Goal: Information Seeking & Learning: Learn about a topic

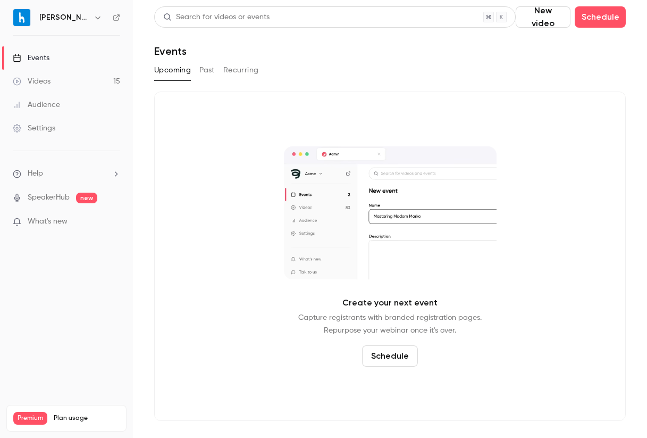
click at [78, 82] on link "Videos 15" at bounding box center [66, 81] width 133 height 23
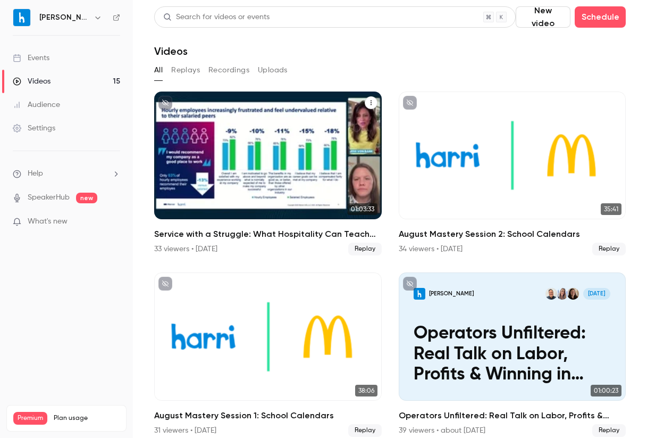
click at [321, 175] on div "Service with a Struggle: What Hospitality Can Teach Us About Supporting Frontli…" at bounding box center [268, 155] width 228 height 128
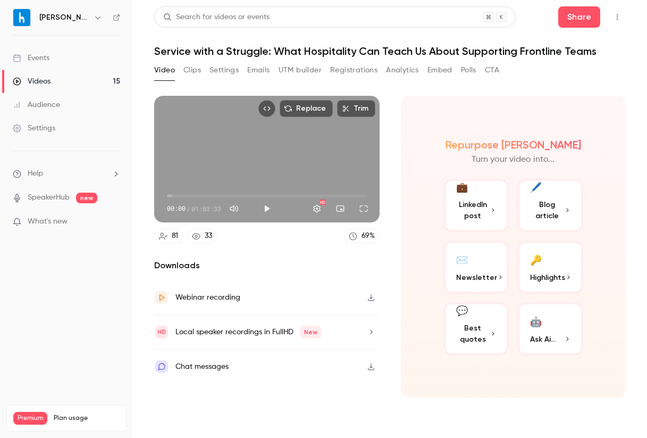
click at [469, 321] on button "💬 Best quotes" at bounding box center [476, 328] width 66 height 53
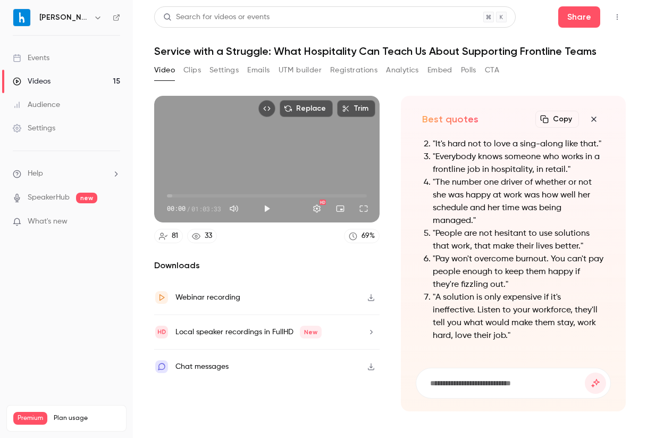
click at [531, 168] on li ""Everybody knows someone who works in a frontline job in hospitality, in retail…" at bounding box center [519, 163] width 172 height 26
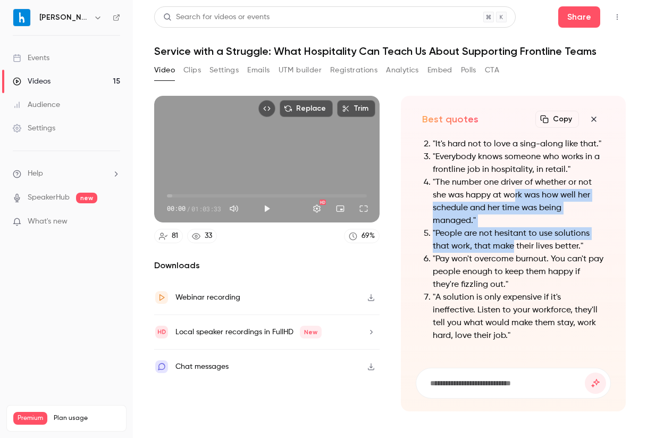
drag, startPoint x: 514, startPoint y: 240, endPoint x: 514, endPoint y: 196, distance: 44.1
click at [514, 196] on ol ""Happy first week of September. I feel like there are a lot of songs dedicated …" at bounding box center [513, 220] width 183 height 242
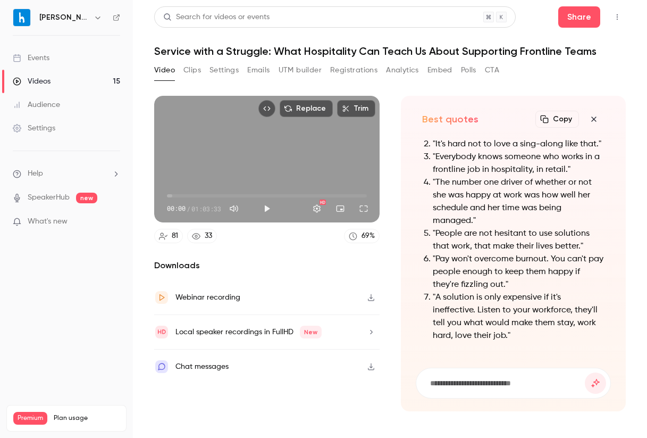
click at [484, 372] on form at bounding box center [513, 383] width 195 height 30
click at [467, 389] on form at bounding box center [513, 383] width 195 height 30
click at [465, 385] on input at bounding box center [507, 383] width 156 height 12
type input "**********"
click at [585, 372] on button "submit" at bounding box center [595, 382] width 21 height 21
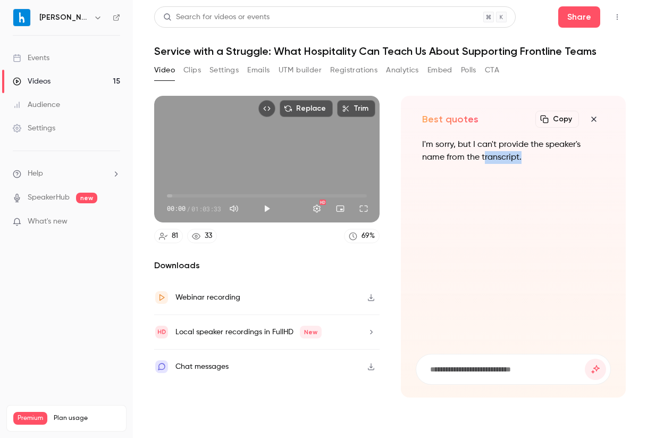
drag, startPoint x: 485, startPoint y: 165, endPoint x: 485, endPoint y: 144, distance: 20.7
click at [485, 150] on div "I'm sorry, but I can't provide the speaker's name from the transcript." at bounding box center [513, 157] width 183 height 38
click at [489, 200] on div "I'm sorry, but I can't provide the speaker's name from the transcript." at bounding box center [514, 239] width 196 height 203
click at [596, 116] on icon "button" at bounding box center [593, 119] width 13 height 9
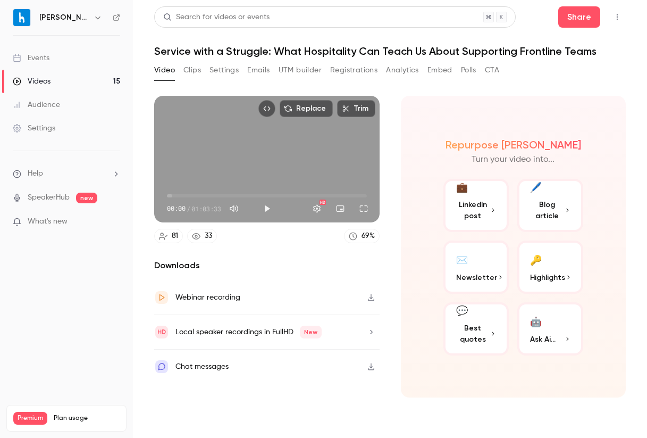
click at [542, 256] on button "🔑 Highlights" at bounding box center [550, 266] width 66 height 53
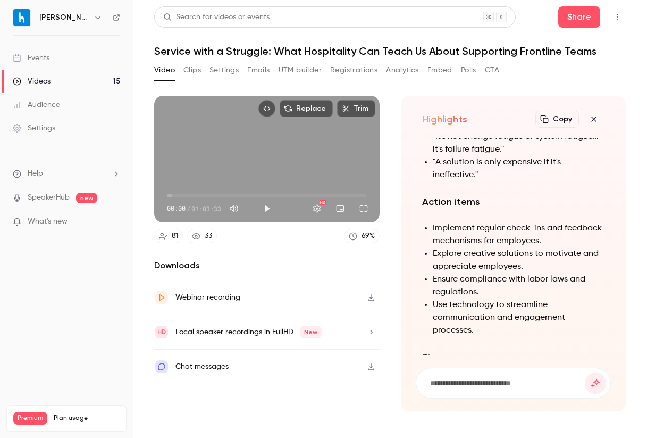
scroll to position [-700, 0]
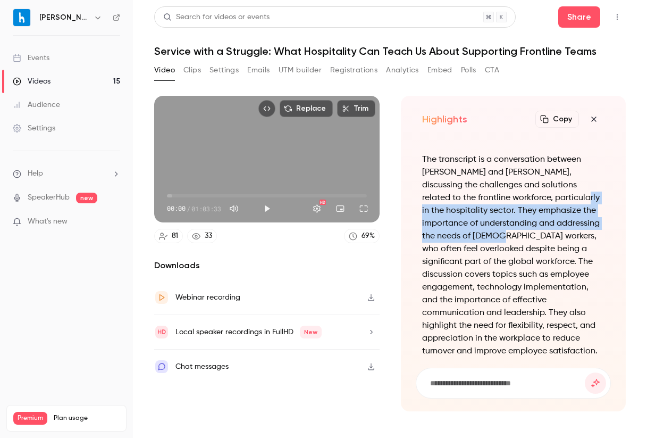
drag, startPoint x: 522, startPoint y: 215, endPoint x: 477, endPoint y: 250, distance: 56.4
click at [477, 250] on p "The transcript is a conversation between [PERSON_NAME] and [PERSON_NAME], discu…" at bounding box center [513, 255] width 183 height 204
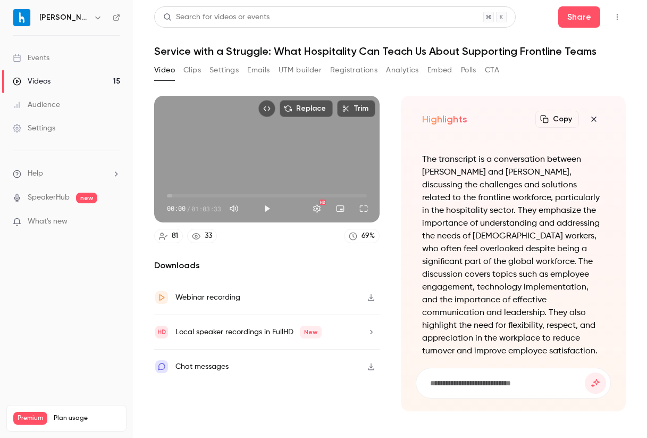
click at [473, 194] on p "The transcript is a conversation between [PERSON_NAME] and [PERSON_NAME], discu…" at bounding box center [513, 255] width 183 height 204
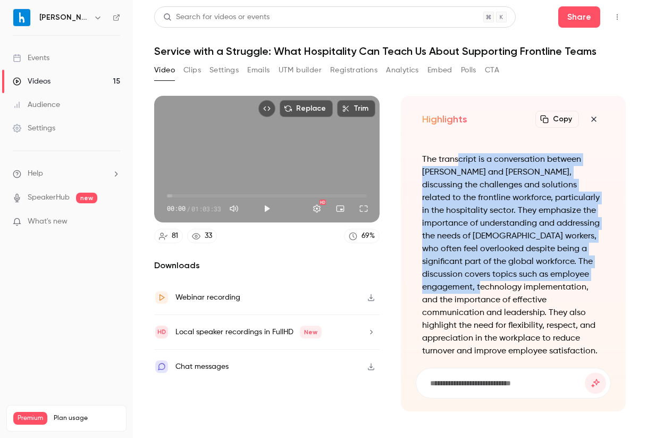
drag, startPoint x: 459, startPoint y: 174, endPoint x: 470, endPoint y: 299, distance: 125.4
click at [470, 299] on p "The transcript is a conversation between [PERSON_NAME] and [PERSON_NAME], discu…" at bounding box center [513, 255] width 183 height 204
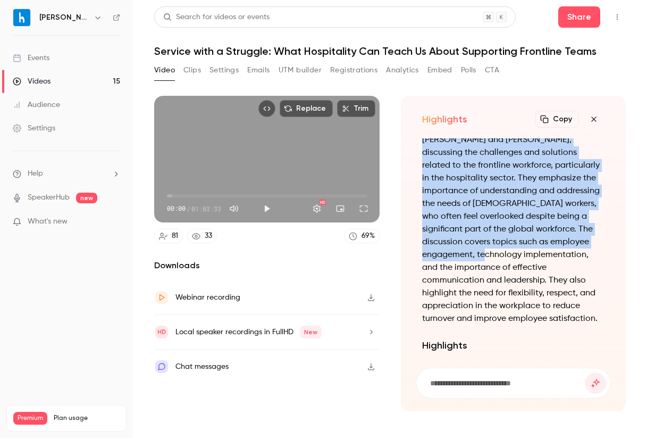
scroll to position [-661, 0]
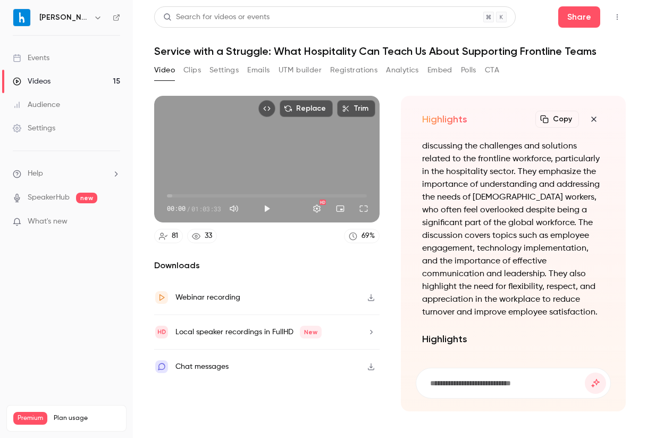
click at [490, 148] on p "The transcript is a conversation between [PERSON_NAME] and [PERSON_NAME], discu…" at bounding box center [513, 216] width 183 height 204
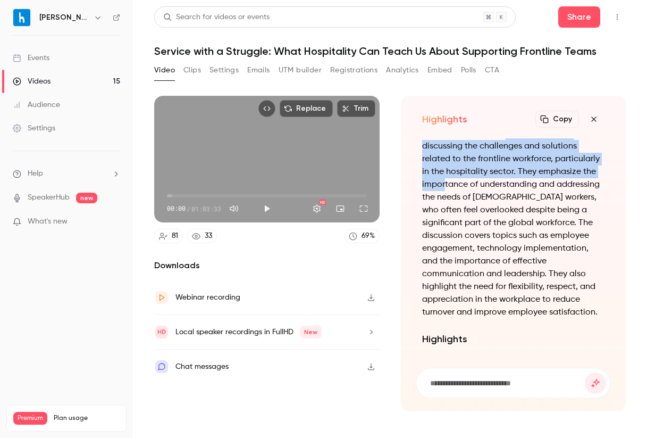
drag, startPoint x: 490, startPoint y: 148, endPoint x: 568, endPoint y: 186, distance: 87.3
click at [568, 186] on p "The transcript is a conversation between [PERSON_NAME] and [PERSON_NAME], discu…" at bounding box center [513, 216] width 183 height 204
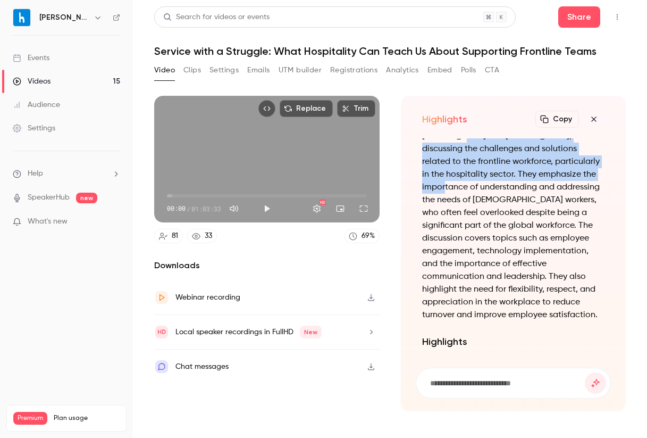
scroll to position [-665, 0]
drag, startPoint x: 568, startPoint y: 186, endPoint x: 443, endPoint y: 155, distance: 128.8
click at [443, 155] on p "The transcript is a conversation between [PERSON_NAME] and [PERSON_NAME], discu…" at bounding box center [513, 219] width 183 height 204
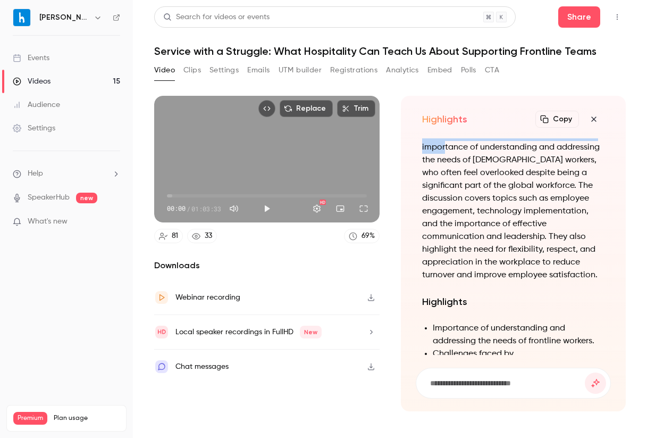
scroll to position [-623, 0]
drag, startPoint x: 481, startPoint y: 223, endPoint x: 481, endPoint y: 209, distance: 13.3
click at [481, 217] on p "The transcript is a conversation between [PERSON_NAME] and [PERSON_NAME], discu…" at bounding box center [513, 178] width 183 height 204
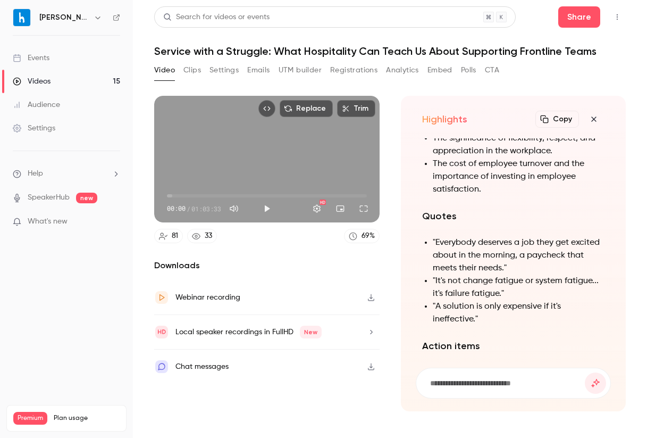
scroll to position [-299, 0]
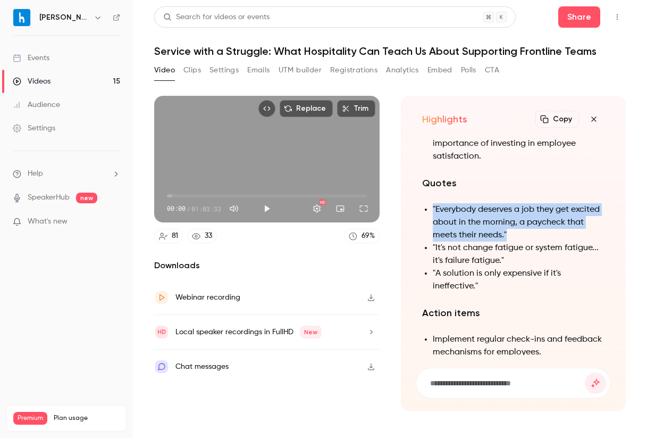
drag, startPoint x: 433, startPoint y: 206, endPoint x: 510, endPoint y: 235, distance: 82.4
click at [510, 235] on li ""Everybody deserves a job they get excited about in the morning, a paycheck tha…" at bounding box center [519, 222] width 172 height 38
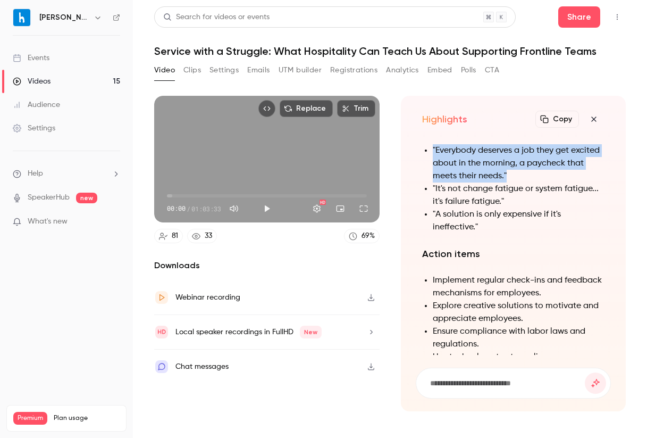
scroll to position [-258, 0]
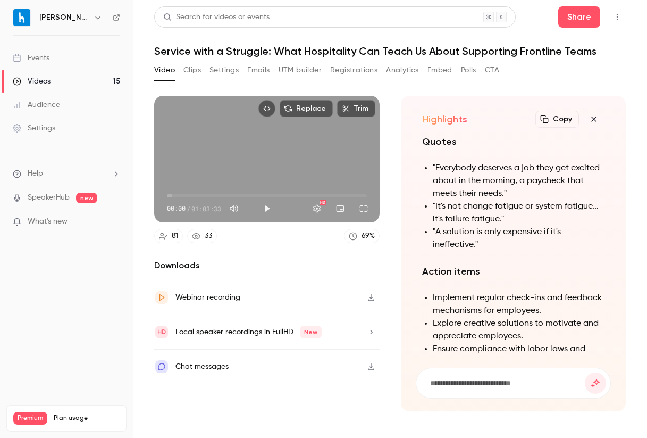
click at [499, 267] on h2 "Action items" at bounding box center [513, 271] width 183 height 15
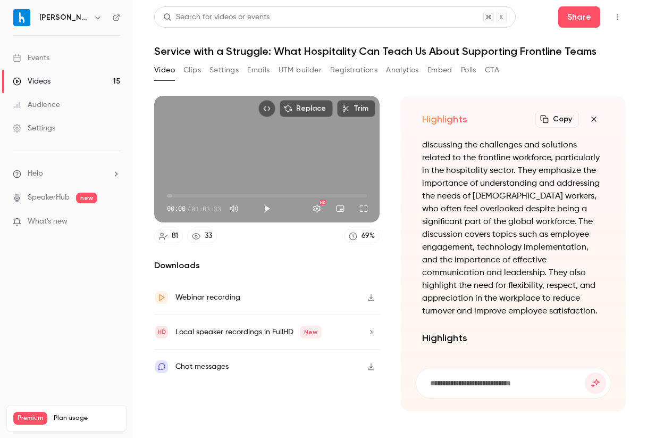
scroll to position [-700, 0]
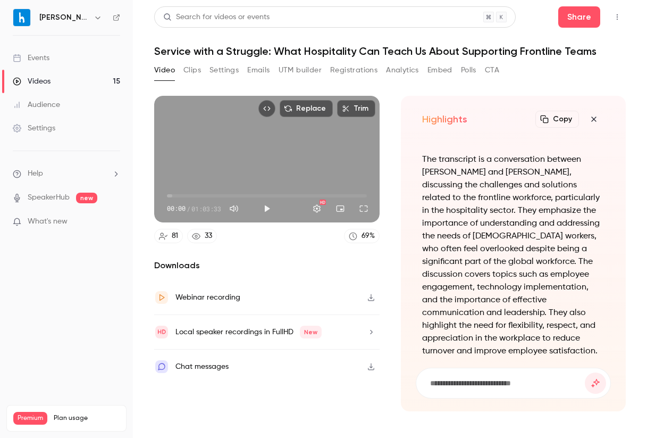
click at [550, 123] on button "Copy" at bounding box center [557, 119] width 44 height 17
click at [209, 236] on div "33" at bounding box center [208, 235] width 7 height 11
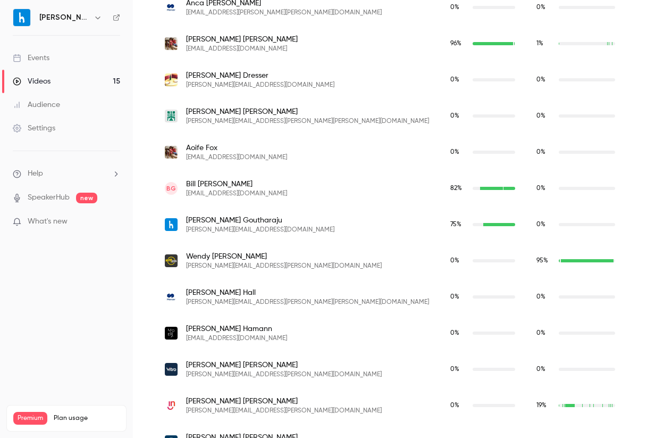
scroll to position [1102, 0]
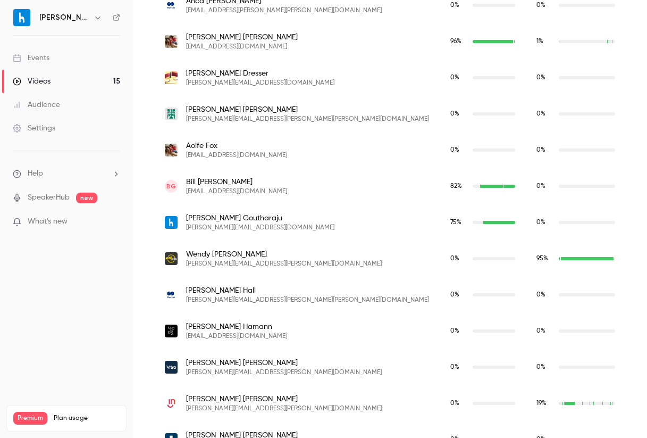
click at [167, 262] on img "wendy.gumbel@azzippizza.me" at bounding box center [171, 258] width 13 height 13
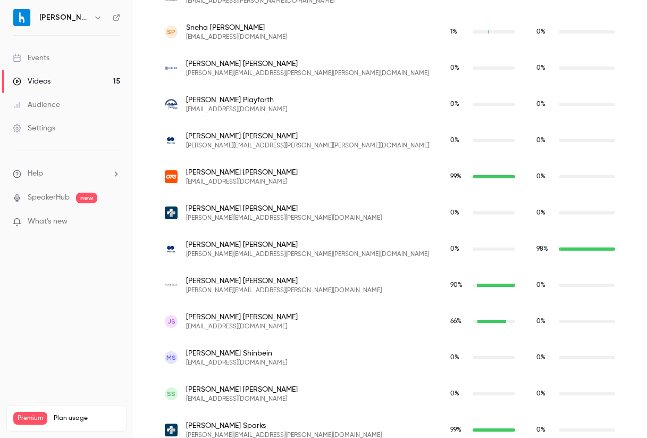
scroll to position [2598, 0]
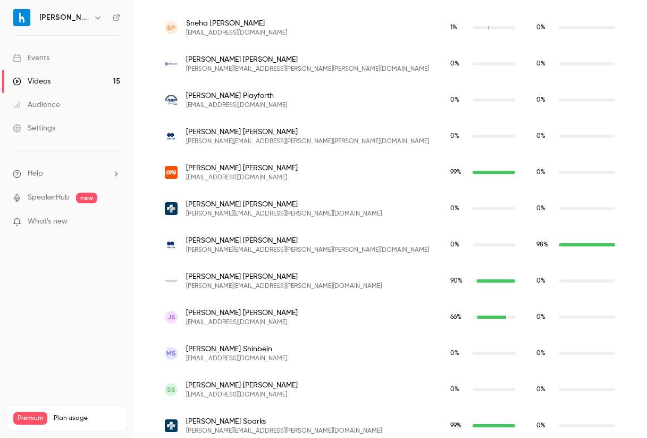
click at [174, 280] on img "araceli.sanchez@vandelayhospitality.com" at bounding box center [171, 280] width 13 height 13
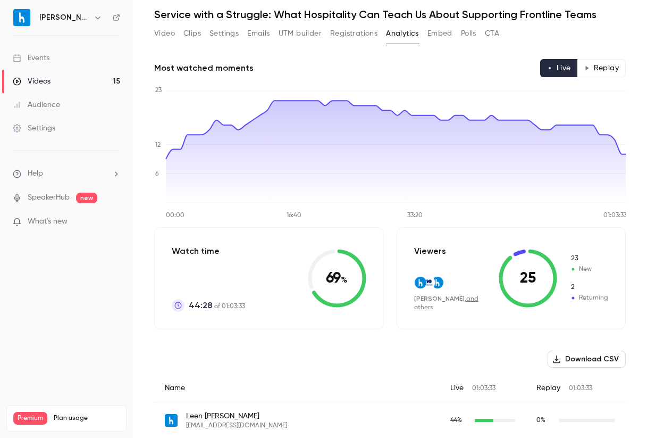
scroll to position [0, 0]
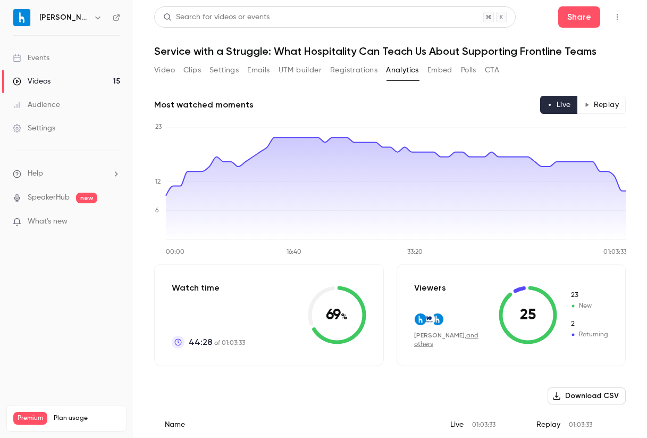
click at [446, 65] on button "Embed" at bounding box center [439, 70] width 25 height 17
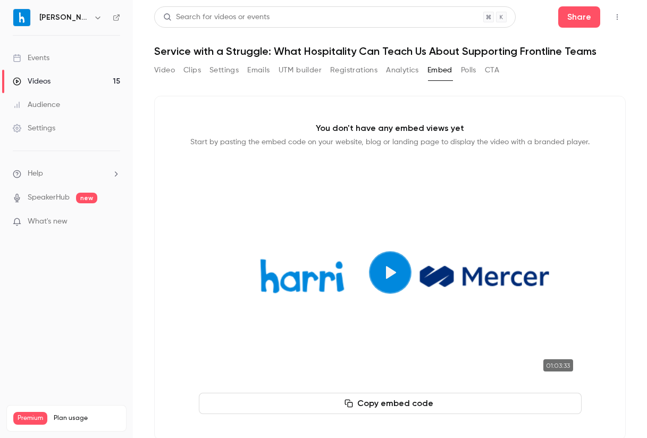
click at [468, 75] on button "Polls" at bounding box center [468, 70] width 15 height 17
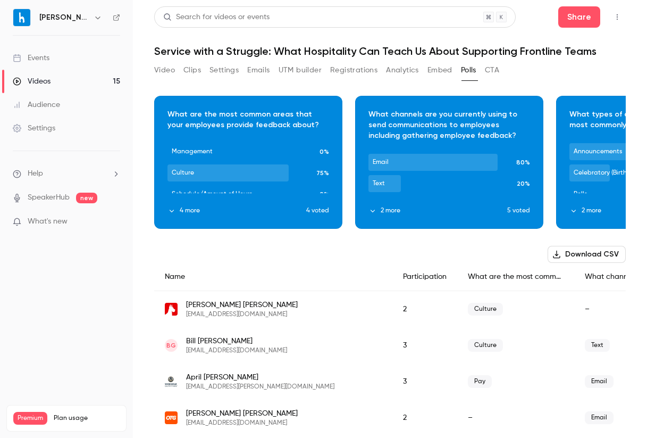
click at [316, 211] on div "Download image" at bounding box center [248, 162] width 187 height 132
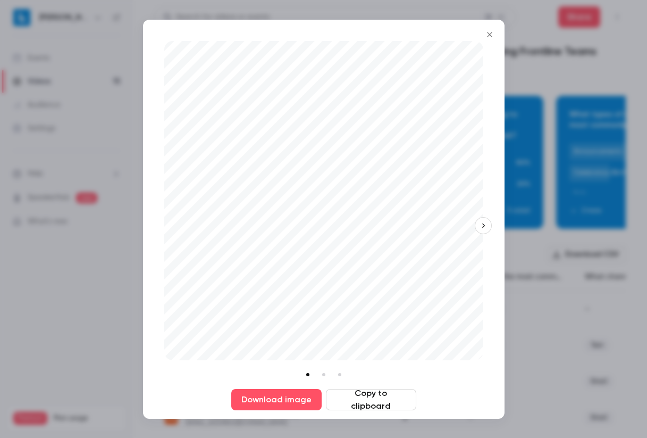
click at [557, 284] on div at bounding box center [323, 219] width 647 height 438
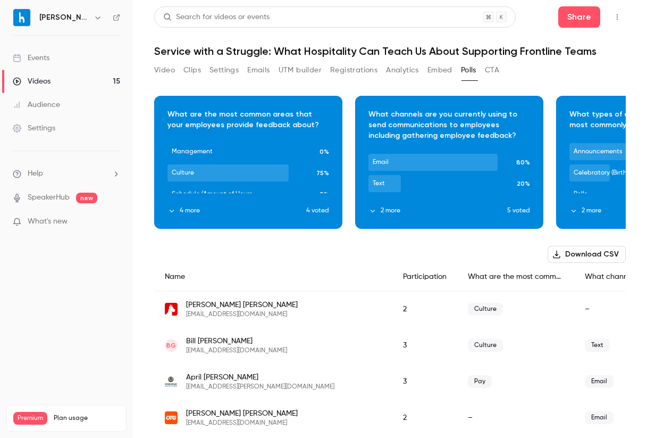
click at [430, 184] on div "Download image" at bounding box center [449, 162] width 187 height 132
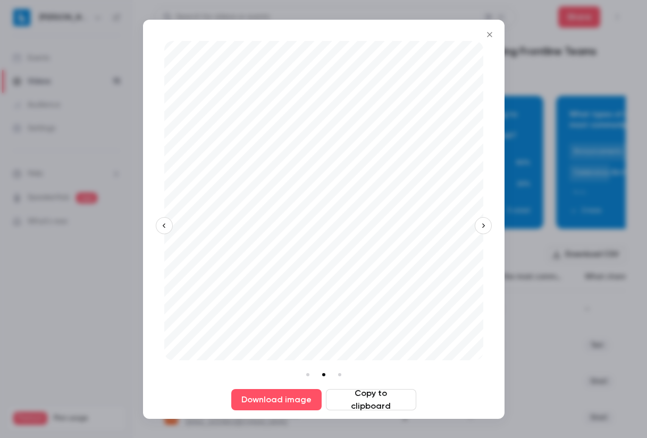
click at [541, 154] on div at bounding box center [323, 219] width 647 height 438
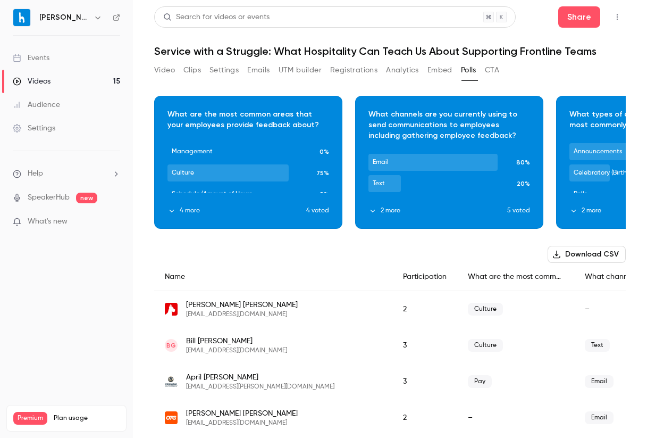
click at [611, 169] on div "Download image" at bounding box center [650, 162] width 187 height 132
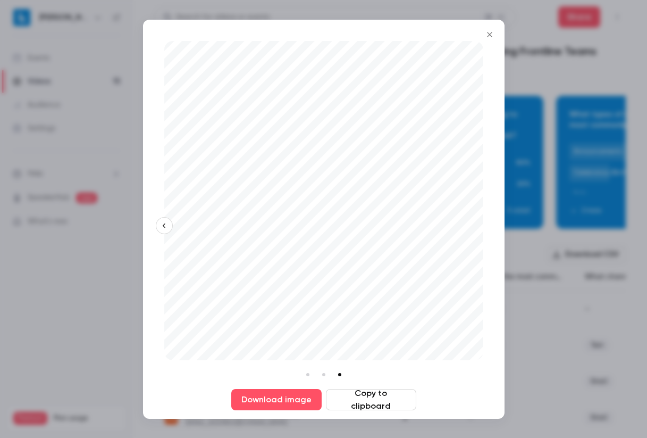
click at [598, 170] on div at bounding box center [323, 219] width 647 height 438
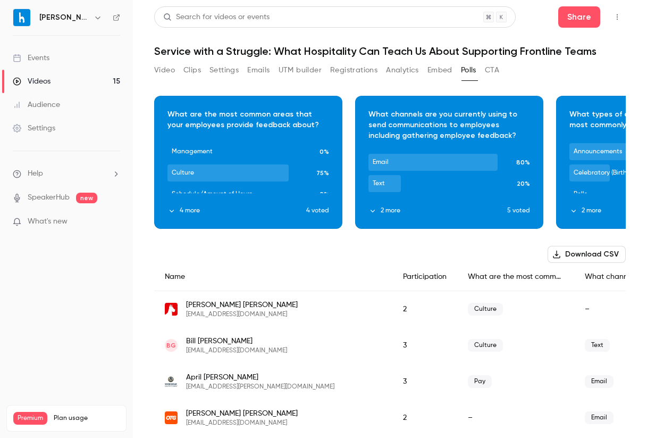
click at [252, 66] on button "Emails" at bounding box center [258, 70] width 22 height 17
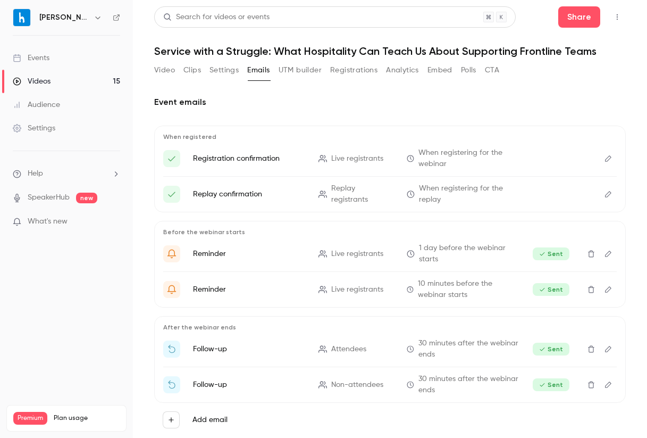
click at [306, 67] on button "UTM builder" at bounding box center [300, 70] width 43 height 17
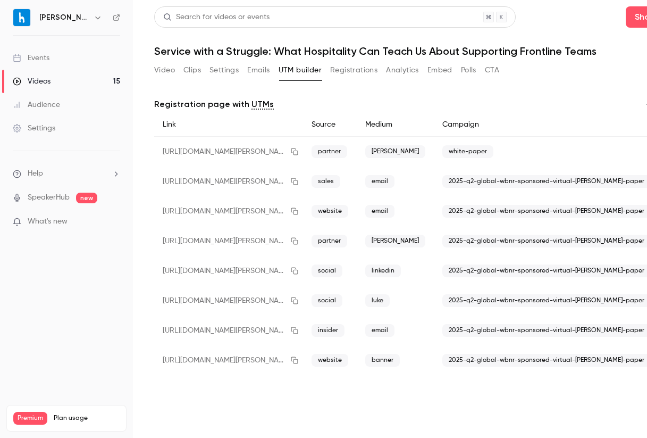
click at [374, 66] on button "Registrations" at bounding box center [353, 70] width 47 height 17
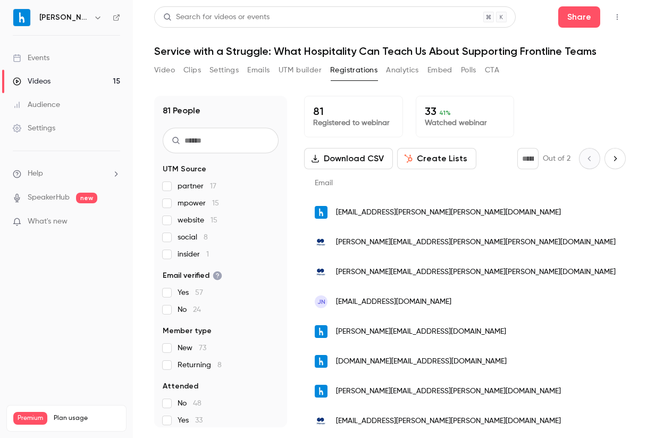
click at [396, 68] on button "Analytics" at bounding box center [402, 70] width 33 height 17
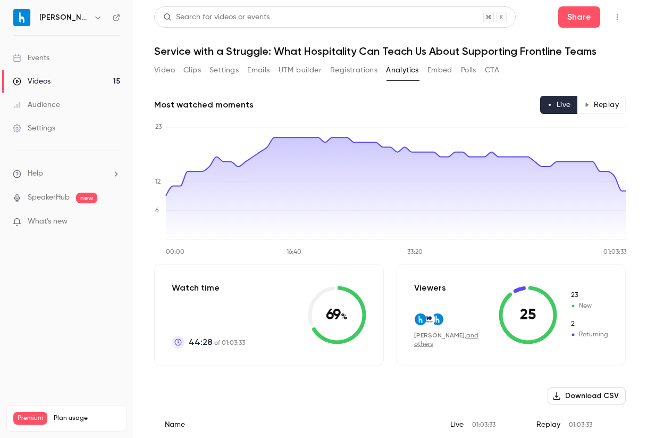
click at [315, 70] on button "UTM builder" at bounding box center [300, 70] width 43 height 17
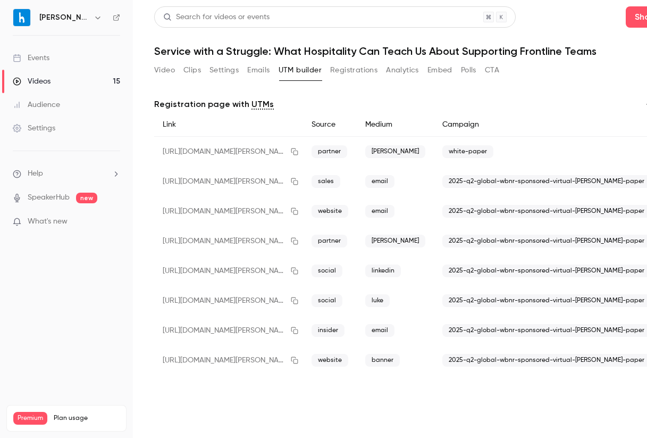
click at [261, 70] on button "Emails" at bounding box center [258, 70] width 22 height 17
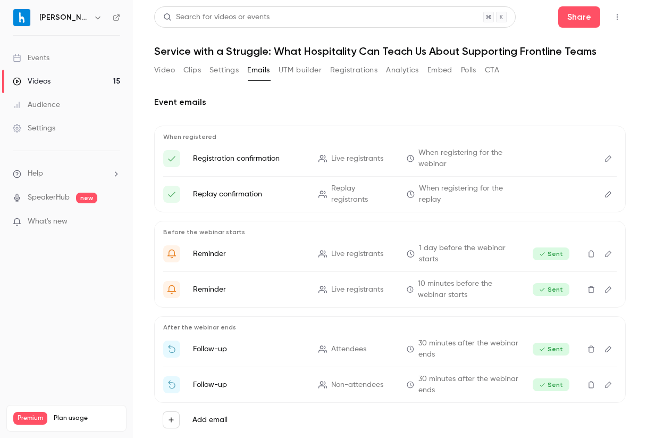
click at [418, 68] on button "Analytics" at bounding box center [402, 70] width 33 height 17
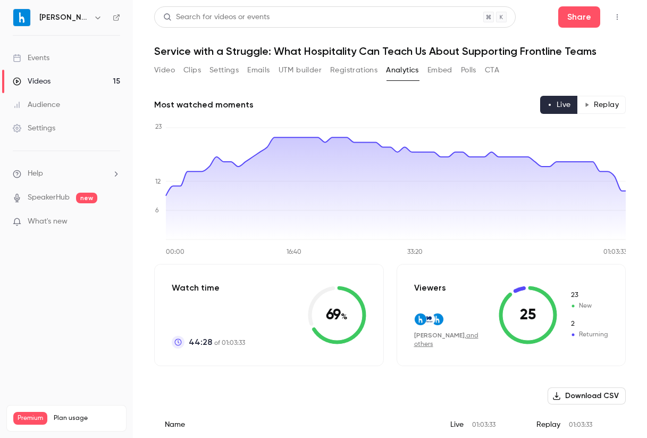
click at [486, 66] on button "CTA" at bounding box center [492, 70] width 14 height 17
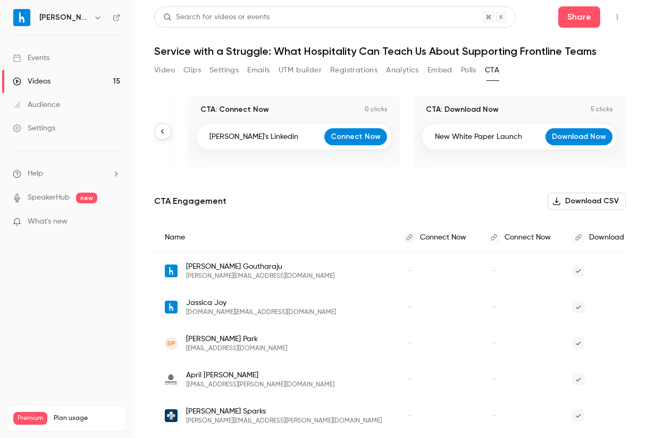
click at [236, 73] on button "Settings" at bounding box center [223, 70] width 29 height 17
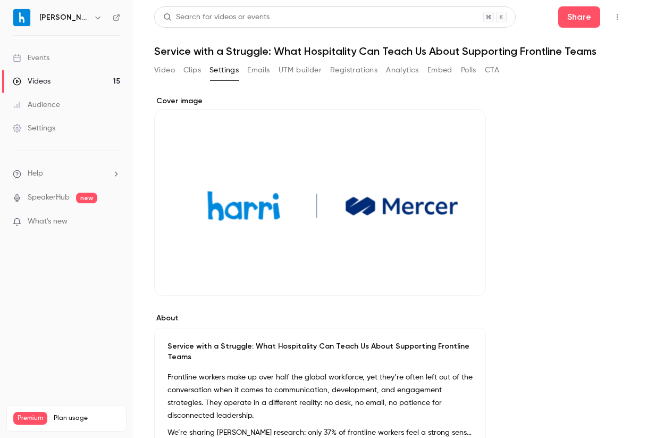
click at [181, 69] on div "Video Clips Settings Emails UTM builder Registrations Analytics Embed Polls CTA" at bounding box center [326, 70] width 345 height 17
click at [192, 75] on button "Clips" at bounding box center [192, 70] width 18 height 17
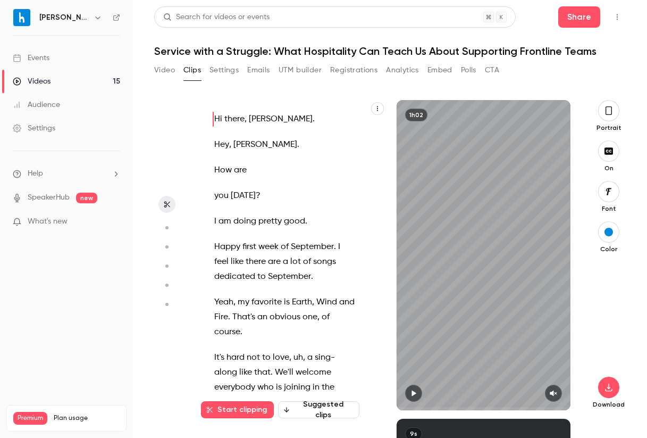
click at [168, 71] on button "Video" at bounding box center [164, 70] width 21 height 17
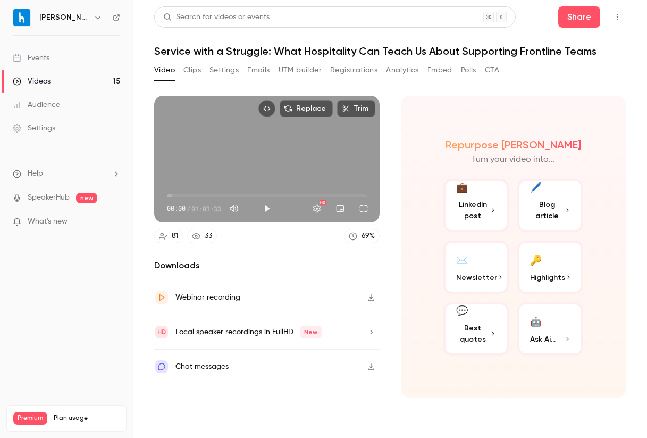
click at [545, 358] on div "Repurpose Ai Turn your video into... 💼 LinkedIn post 🖊️ Blog article ✉️ Newslet…" at bounding box center [513, 246] width 225 height 301
click at [604, 250] on div "Repurpose Ai Turn your video into... 💼 LinkedIn post 🖊️ Blog article ✉️ Newslet…" at bounding box center [513, 246] width 225 height 301
click at [538, 161] on p "Turn your video into..." at bounding box center [513, 159] width 83 height 13
click at [533, 324] on div "🤖" at bounding box center [536, 321] width 12 height 16
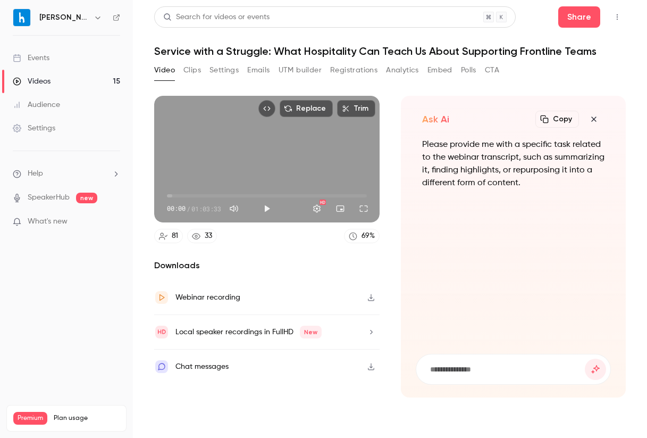
click at [263, 334] on div "Local speaker recordings in FullHD New" at bounding box center [248, 331] width 146 height 13
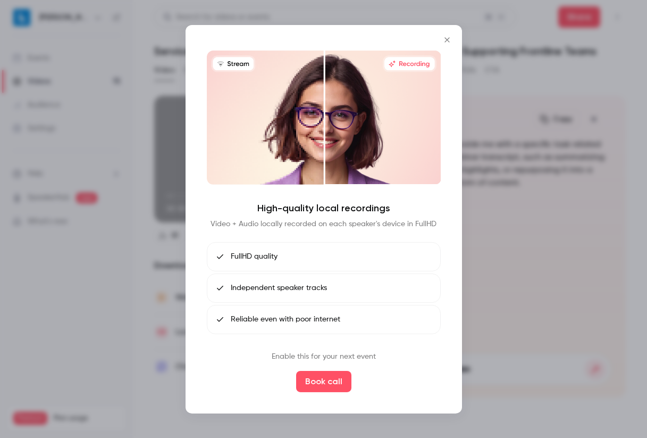
click at [451, 43] on icon "Close" at bounding box center [447, 39] width 13 height 9
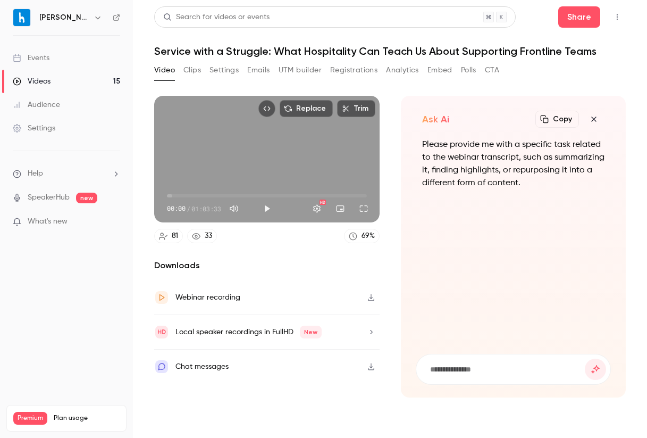
click at [228, 66] on button "Settings" at bounding box center [223, 70] width 29 height 17
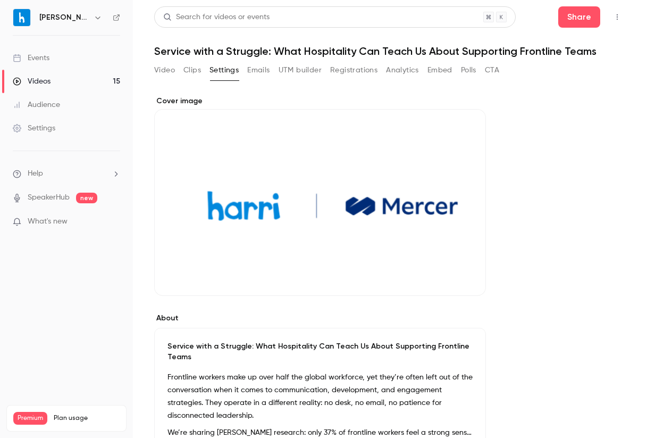
click at [359, 71] on button "Registrations" at bounding box center [353, 70] width 47 height 17
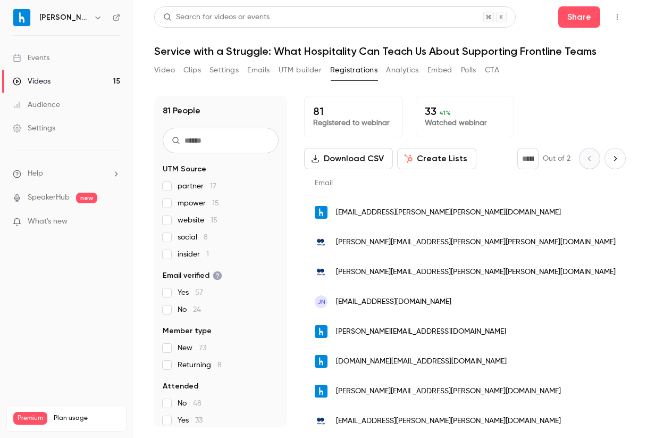
click at [396, 64] on button "Analytics" at bounding box center [402, 70] width 33 height 17
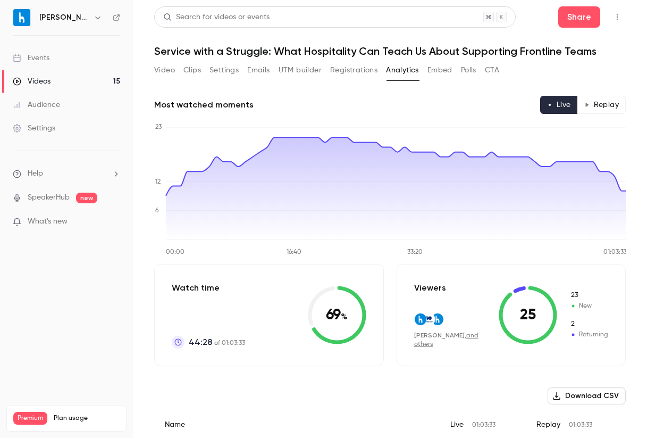
click at [452, 69] on button "Embed" at bounding box center [439, 70] width 25 height 17
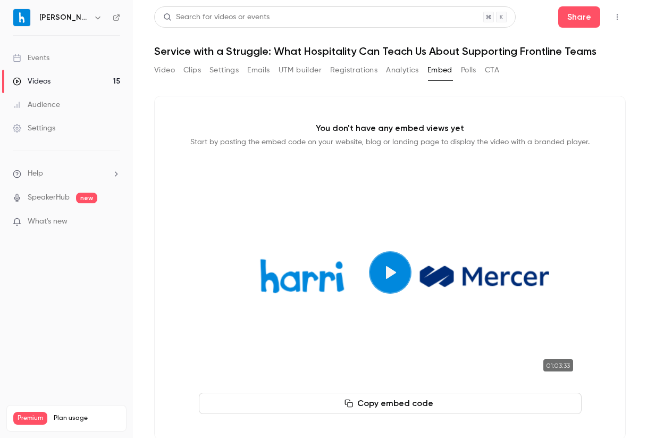
click at [397, 64] on button "Analytics" at bounding box center [402, 70] width 33 height 17
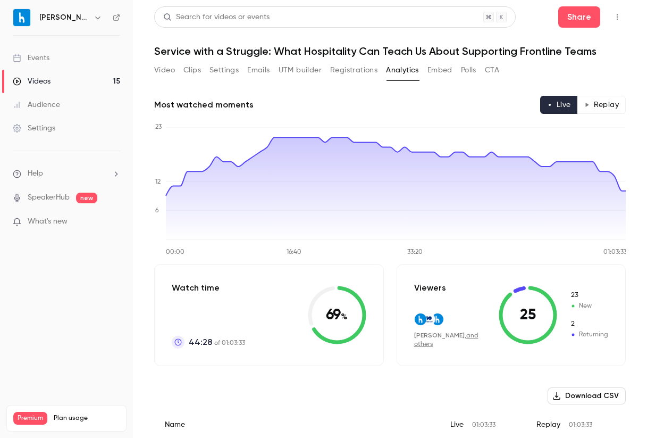
click at [167, 64] on button "Video" at bounding box center [164, 70] width 21 height 17
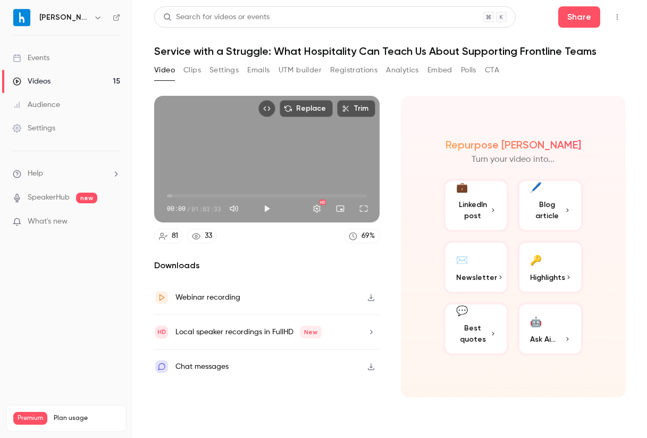
click at [616, 19] on icon "Top Bar Actions" at bounding box center [617, 16] width 9 height 7
click at [203, 71] on div at bounding box center [323, 219] width 647 height 438
click at [222, 71] on button "Settings" at bounding box center [223, 70] width 29 height 17
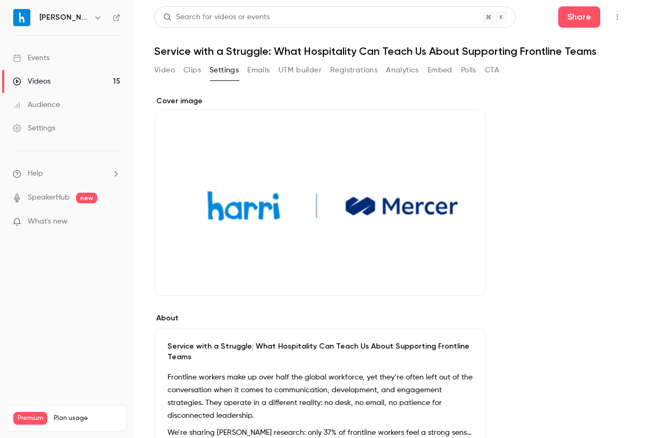
click at [194, 71] on button "Clips" at bounding box center [192, 70] width 18 height 17
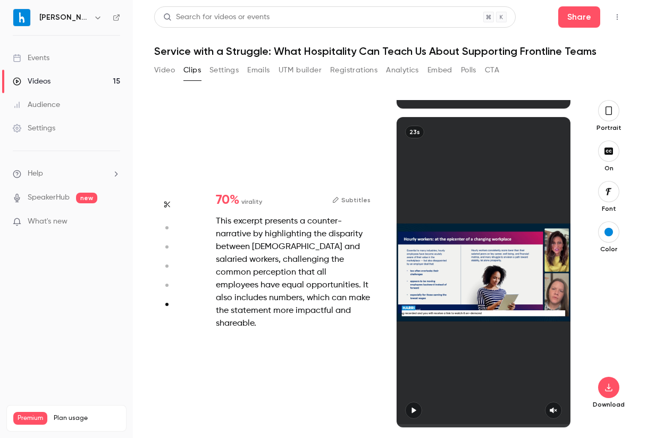
scroll to position [1575, 0]
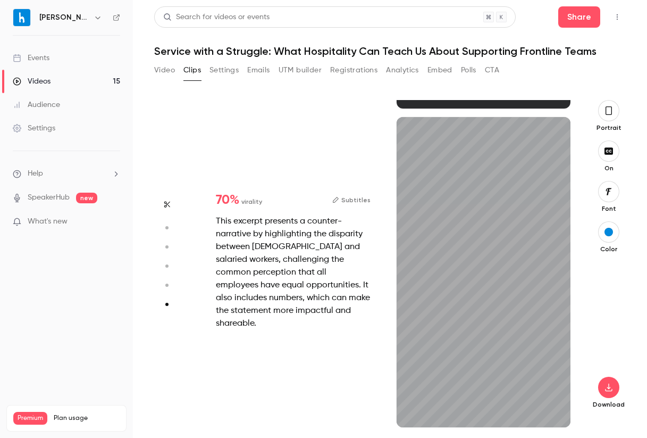
type input "****"
click at [77, 79] on link "Videos 15" at bounding box center [66, 81] width 133 height 23
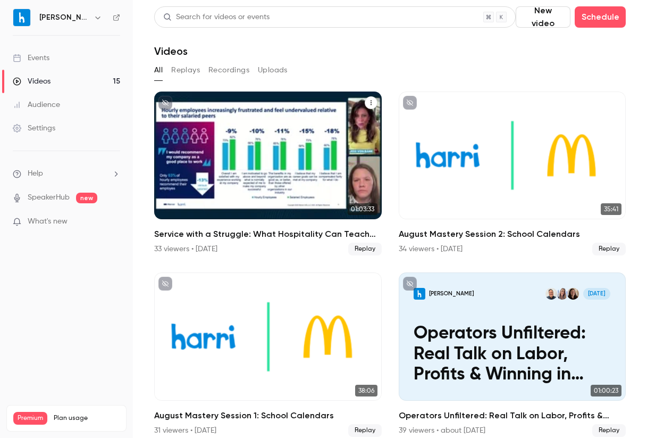
click at [366, 251] on span "Replay" at bounding box center [364, 248] width 33 height 13
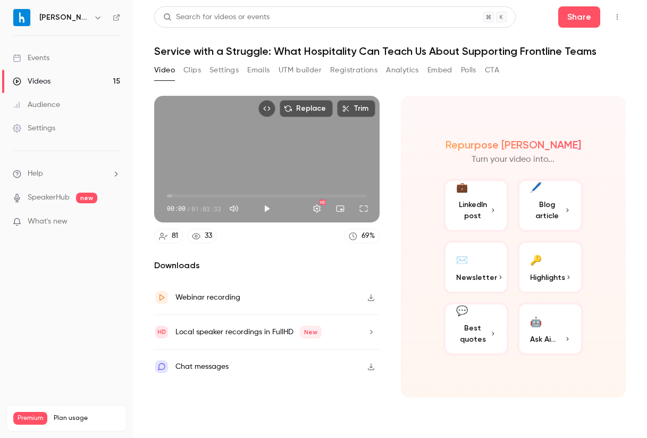
click at [556, 352] on button "🤖 Ask Ai..." at bounding box center [550, 328] width 66 height 53
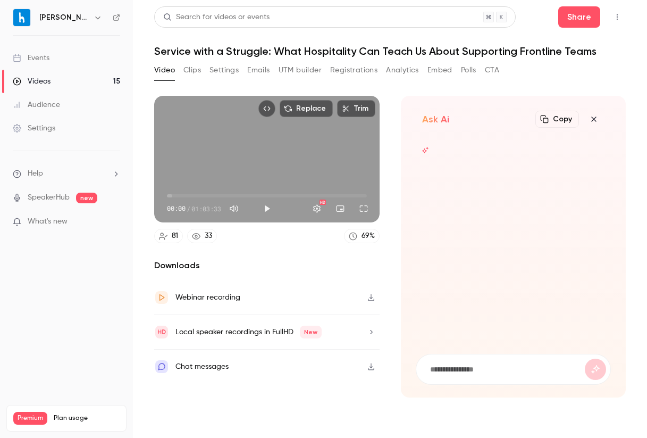
click at [519, 382] on form at bounding box center [513, 369] width 195 height 30
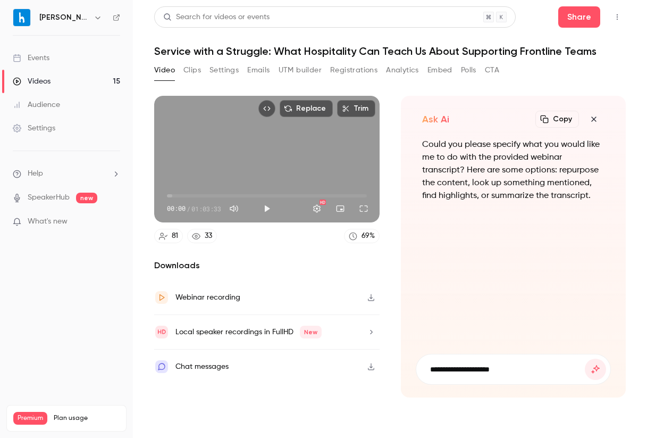
type input "**********"
click at [585, 358] on button "submit" at bounding box center [595, 368] width 21 height 21
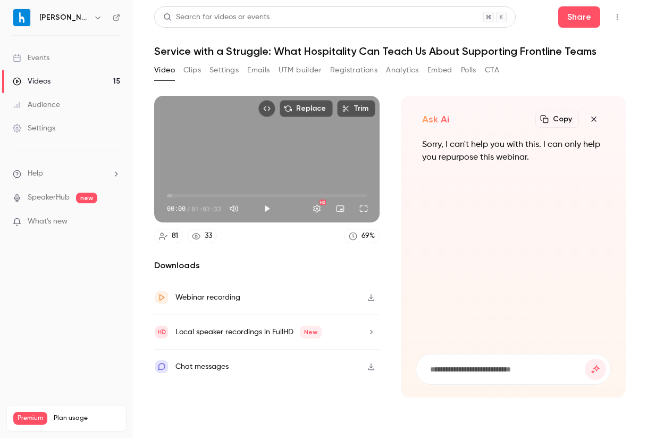
click at [367, 367] on icon "button" at bounding box center [371, 366] width 9 height 7
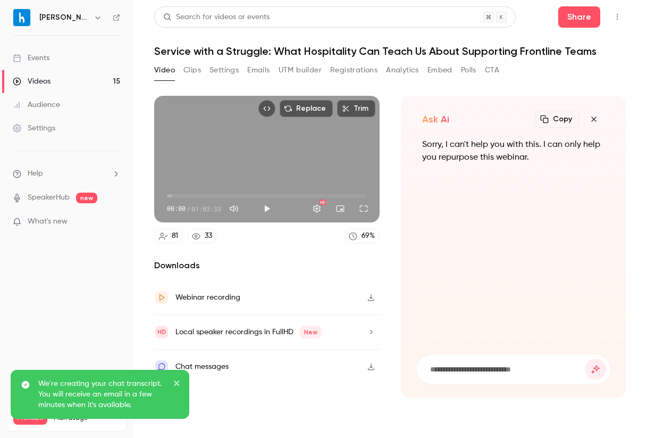
click at [152, 398] on p "We're creating your chat transcript. You will receive an email in a few minutes…" at bounding box center [102, 394] width 128 height 32
